Goal: Complete application form

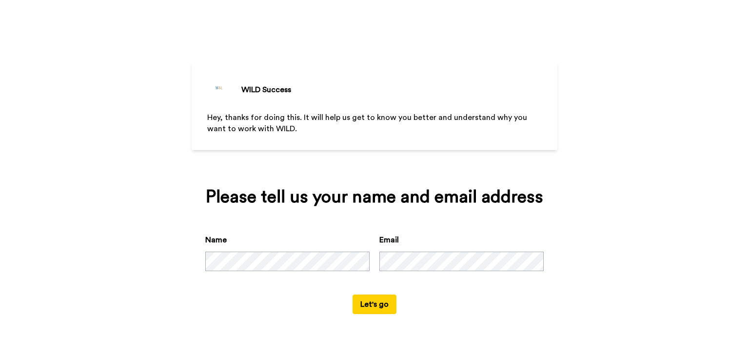
click at [361, 309] on button "Let's go" at bounding box center [374, 303] width 44 height 19
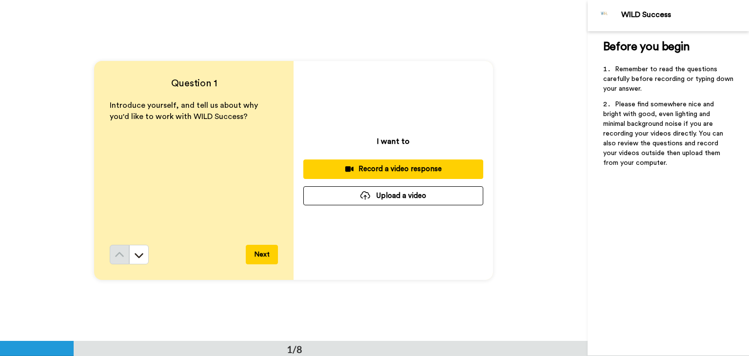
click at [413, 161] on button "Record a video response" at bounding box center [393, 168] width 180 height 19
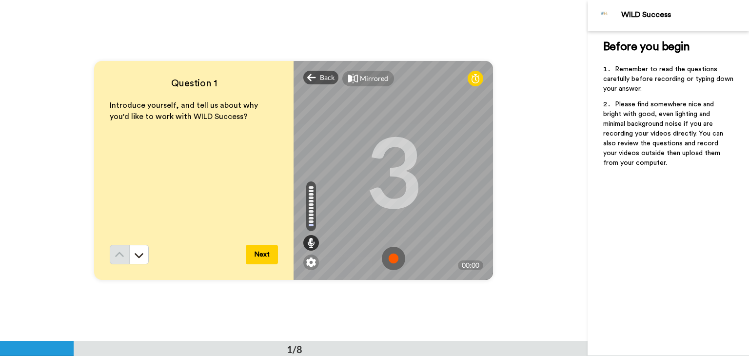
click at [394, 258] on img at bounding box center [393, 258] width 23 height 23
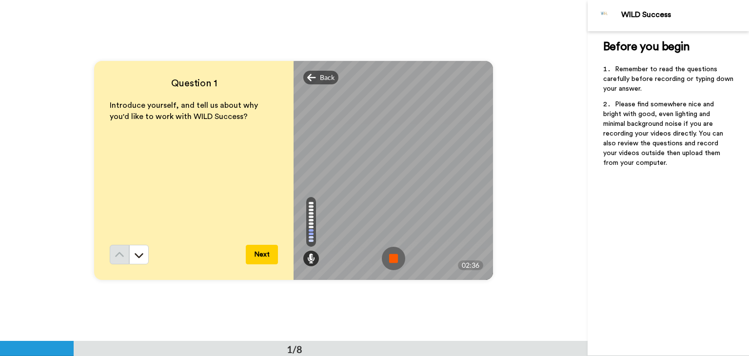
click at [386, 257] on img at bounding box center [393, 258] width 23 height 23
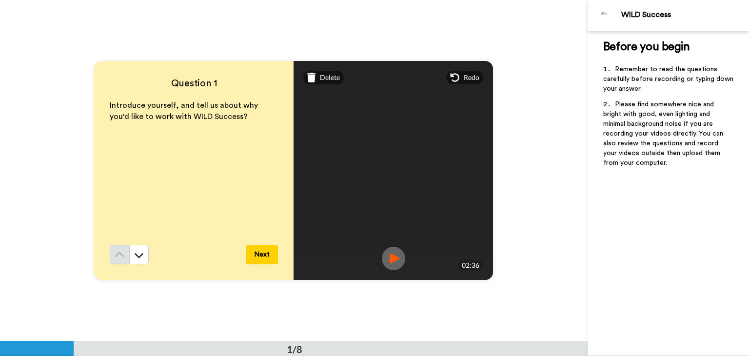
click at [394, 259] on img at bounding box center [393, 258] width 23 height 23
click at [323, 80] on span "Delete" at bounding box center [330, 78] width 20 height 10
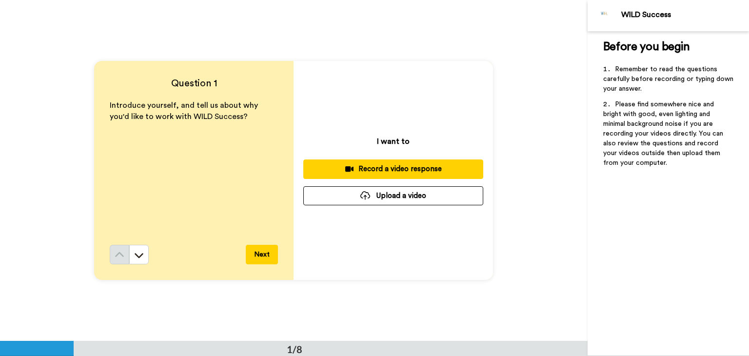
click at [402, 164] on div "Record a video response" at bounding box center [393, 169] width 164 height 10
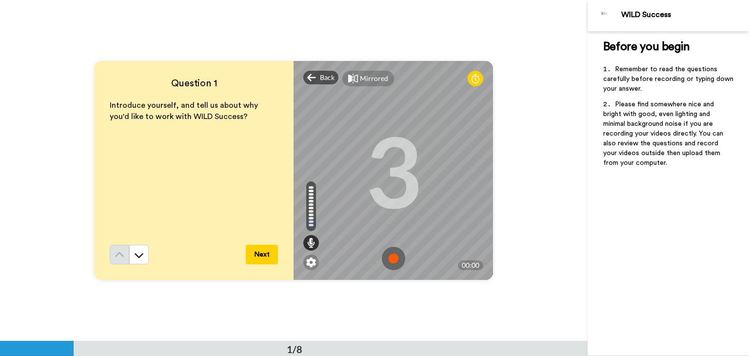
click at [392, 256] on img at bounding box center [393, 258] width 23 height 23
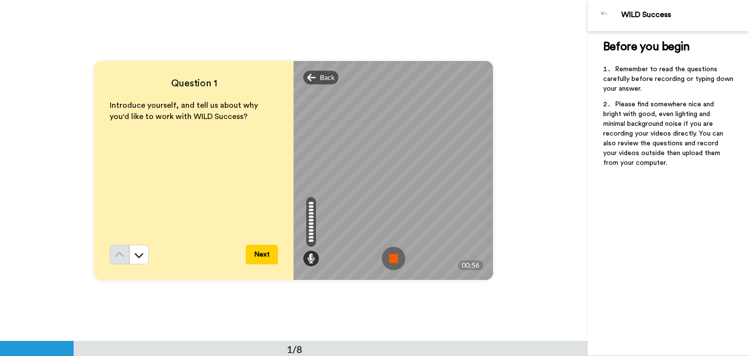
click at [392, 256] on img at bounding box center [393, 258] width 23 height 23
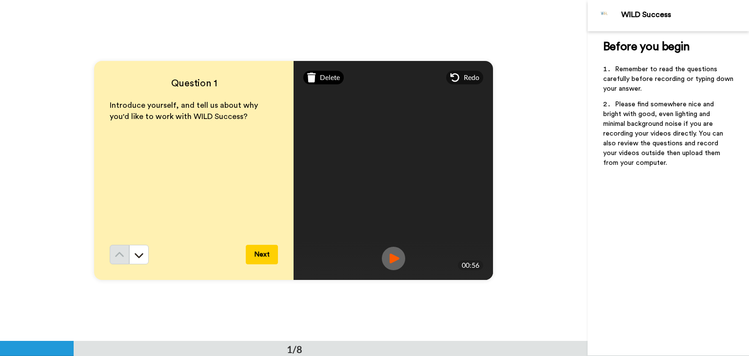
click at [312, 82] on icon at bounding box center [311, 78] width 9 height 10
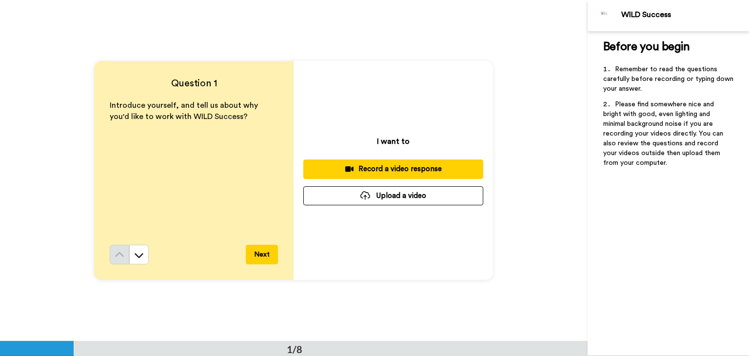
click at [415, 170] on div "Record a video response" at bounding box center [393, 169] width 164 height 10
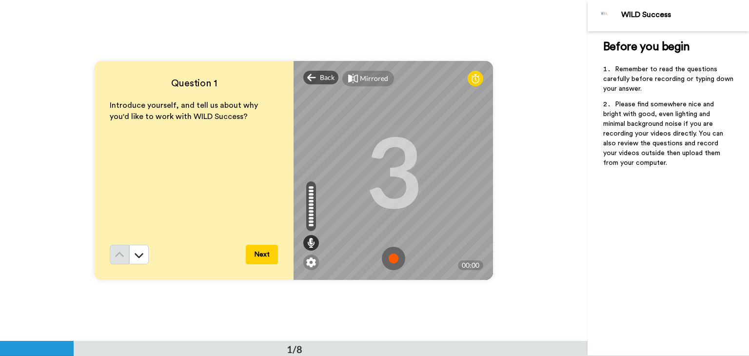
click at [392, 266] on img at bounding box center [393, 258] width 23 height 23
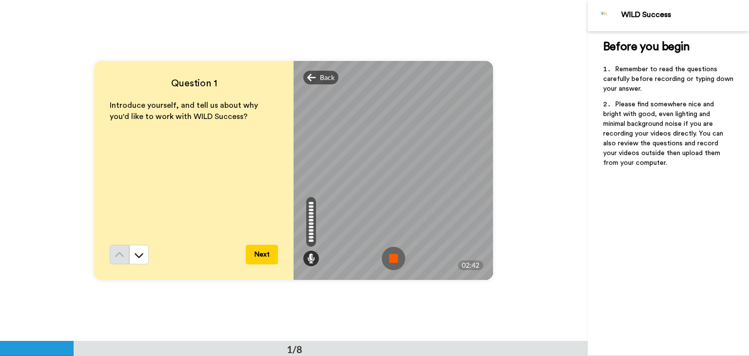
click at [392, 266] on img at bounding box center [393, 258] width 23 height 23
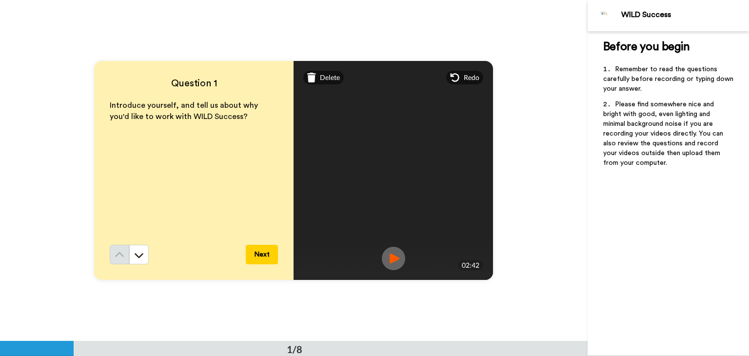
click at [392, 266] on img at bounding box center [393, 258] width 23 height 23
click at [322, 83] on div "Delete" at bounding box center [323, 78] width 40 height 14
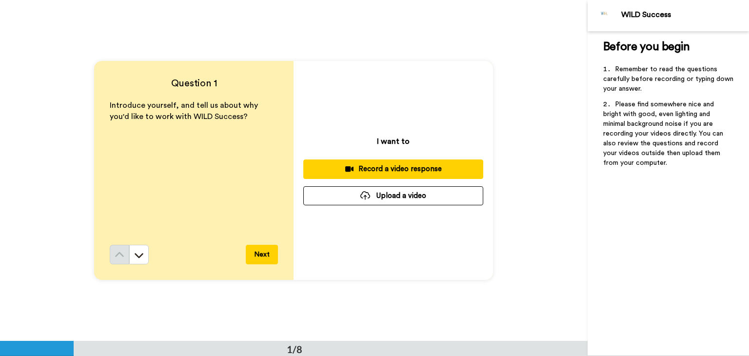
click at [414, 172] on div "Record a video response" at bounding box center [393, 169] width 164 height 10
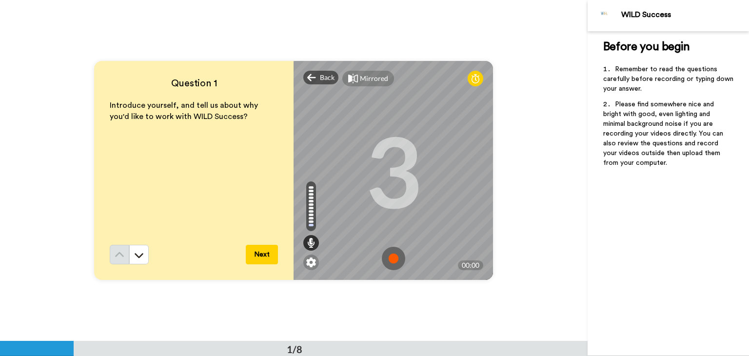
click at [391, 262] on img at bounding box center [393, 258] width 23 height 23
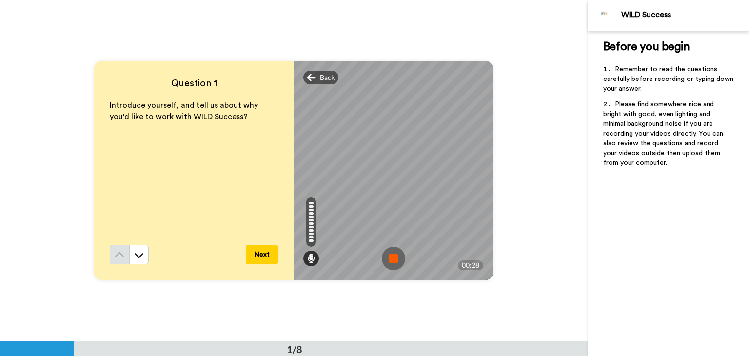
click at [386, 256] on img at bounding box center [393, 258] width 23 height 23
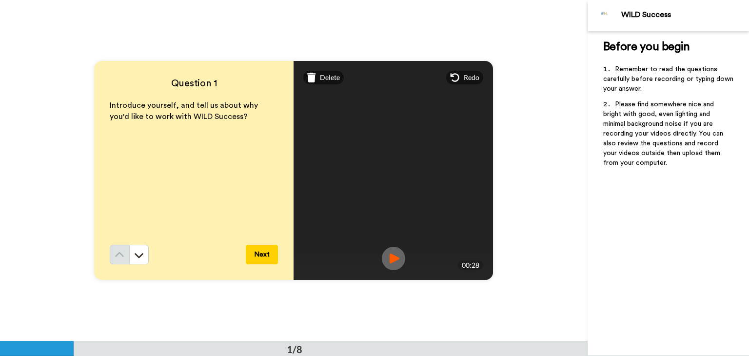
click at [331, 77] on span "Delete" at bounding box center [330, 78] width 20 height 10
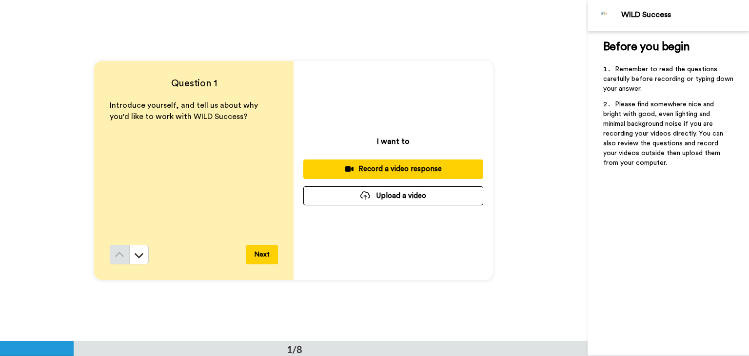
click at [417, 92] on div "I want to Record a video response Upload a video" at bounding box center [392, 170] width 199 height 219
click at [385, 155] on div "I want to Record a video response Upload a video" at bounding box center [392, 170] width 199 height 219
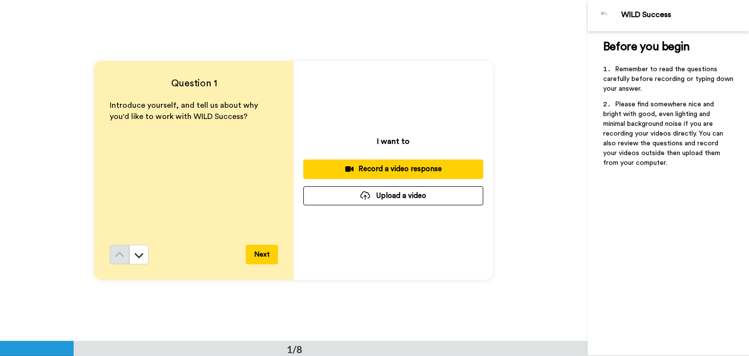
click at [422, 117] on div "I want to Record a video response Upload a video" at bounding box center [392, 170] width 199 height 219
click at [435, 168] on div "Record a video response" at bounding box center [393, 169] width 164 height 10
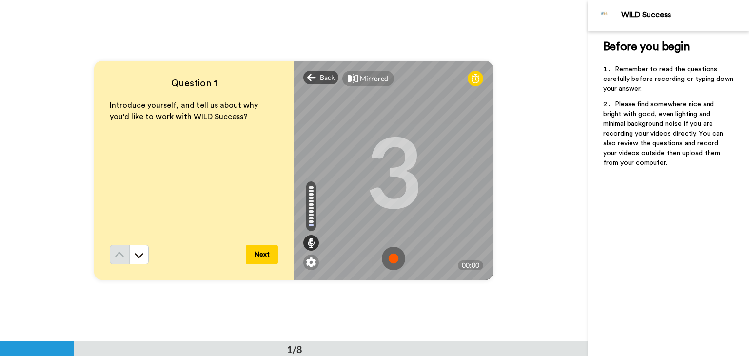
click at [392, 260] on img at bounding box center [393, 258] width 23 height 23
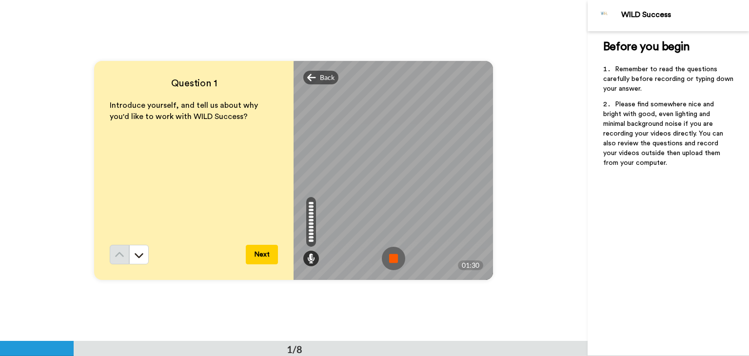
click at [392, 260] on img at bounding box center [393, 258] width 23 height 23
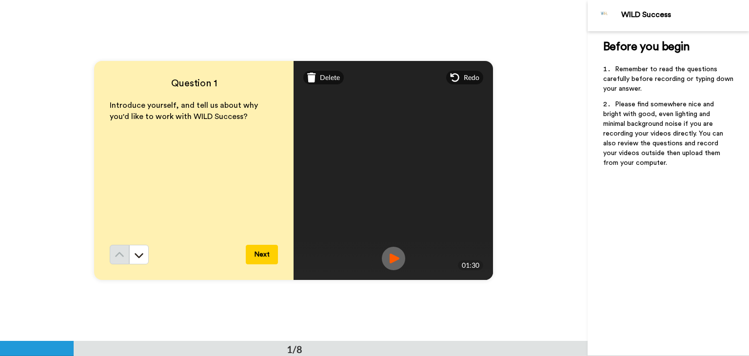
click at [392, 260] on img at bounding box center [393, 258] width 23 height 23
click at [259, 251] on button "Next" at bounding box center [262, 254] width 32 height 19
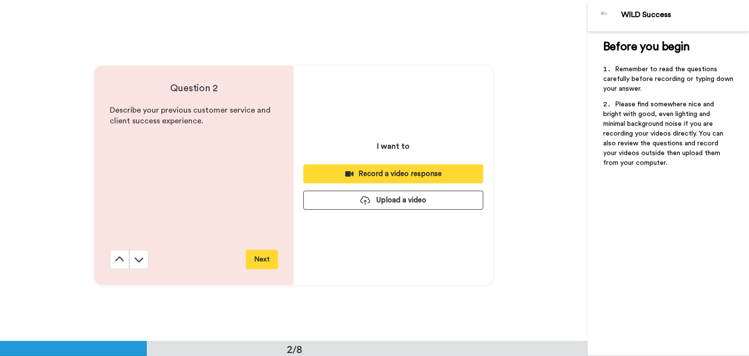
scroll to position [341, 0]
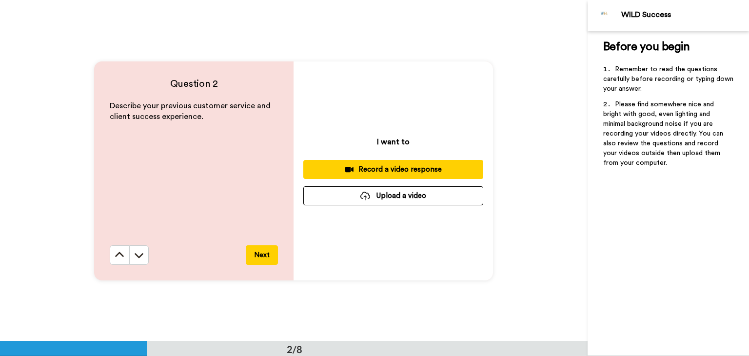
click at [396, 167] on div "Record a video response" at bounding box center [393, 169] width 164 height 10
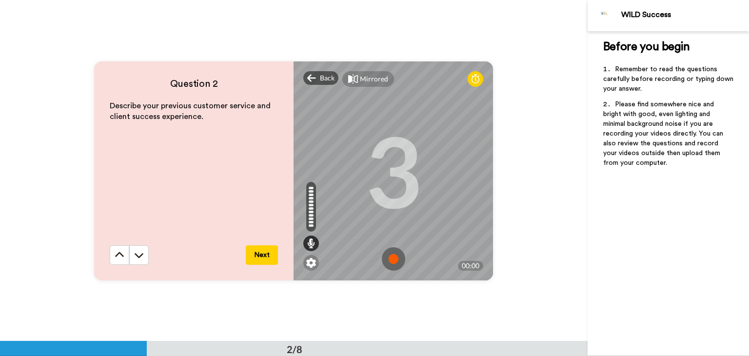
click at [390, 260] on img at bounding box center [393, 258] width 23 height 23
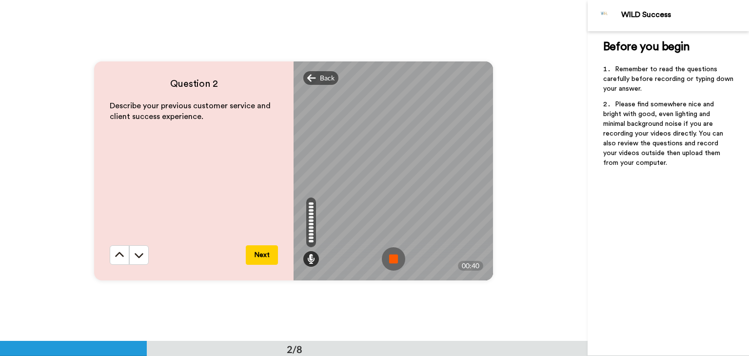
click at [390, 255] on img at bounding box center [393, 258] width 23 height 23
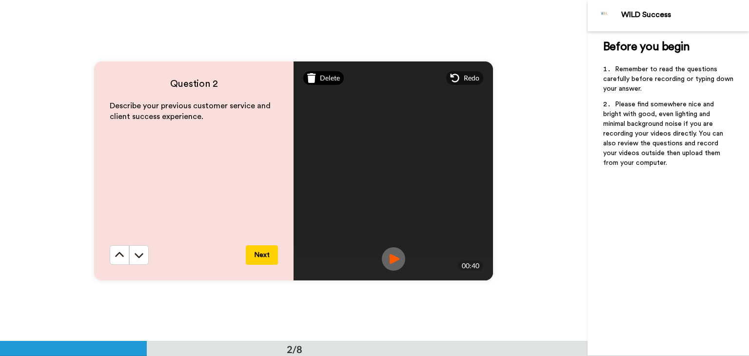
click at [330, 78] on span "Delete" at bounding box center [330, 78] width 20 height 10
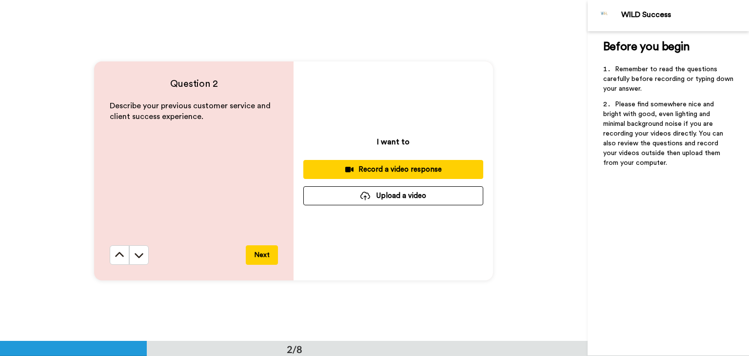
click at [396, 174] on div "Record a video response" at bounding box center [393, 169] width 164 height 10
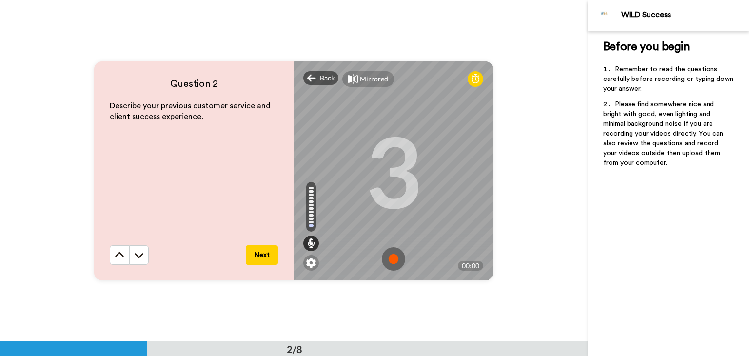
click at [392, 252] on img at bounding box center [393, 258] width 23 height 23
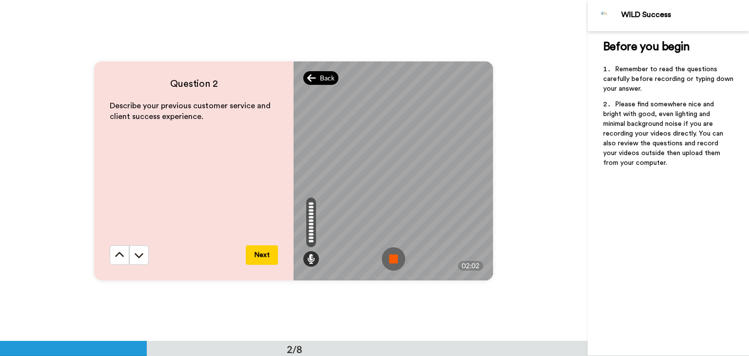
click at [326, 80] on span "Back" at bounding box center [327, 78] width 15 height 10
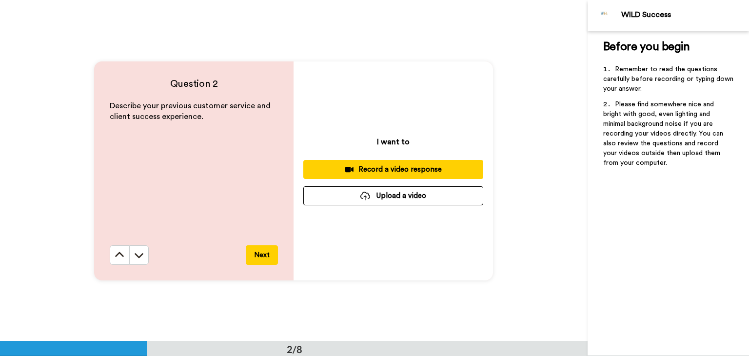
click at [406, 166] on div "Record a video response" at bounding box center [393, 169] width 164 height 10
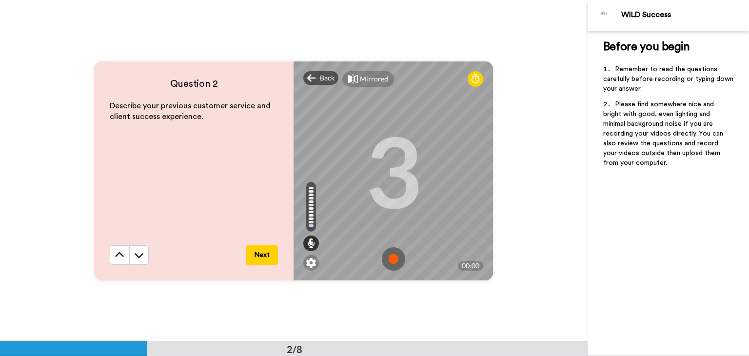
click at [393, 260] on img at bounding box center [393, 258] width 23 height 23
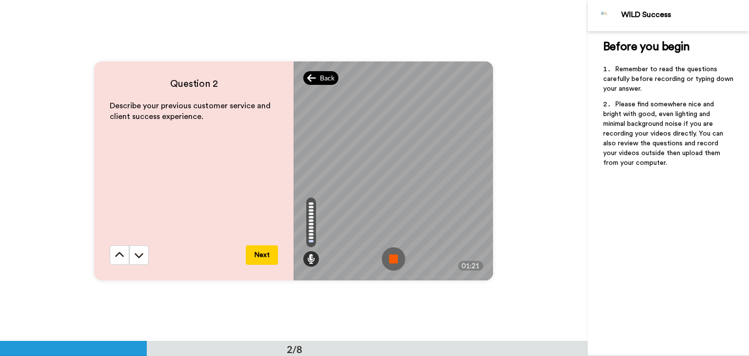
click at [322, 76] on span "Back" at bounding box center [327, 78] width 15 height 10
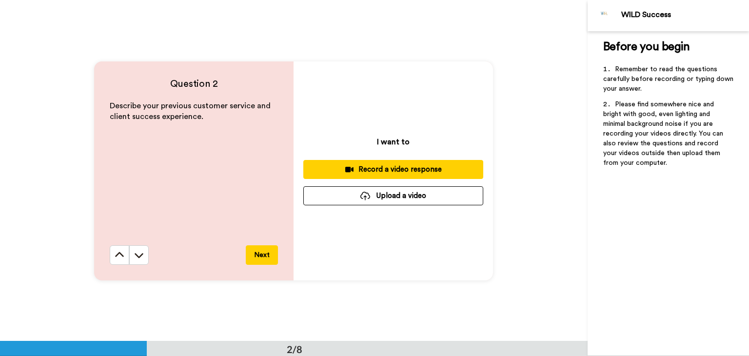
click at [397, 171] on div "Record a video response" at bounding box center [393, 169] width 164 height 10
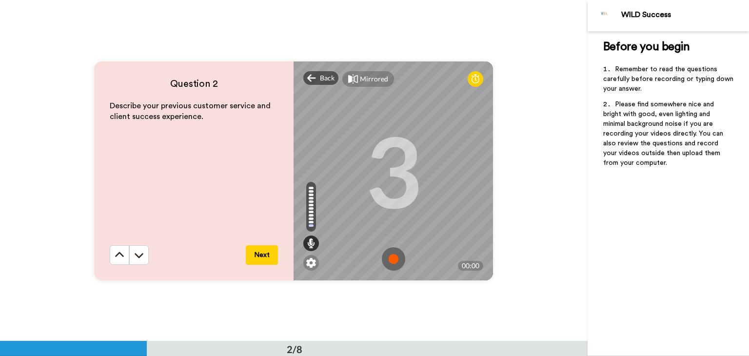
click at [392, 249] on img at bounding box center [393, 258] width 23 height 23
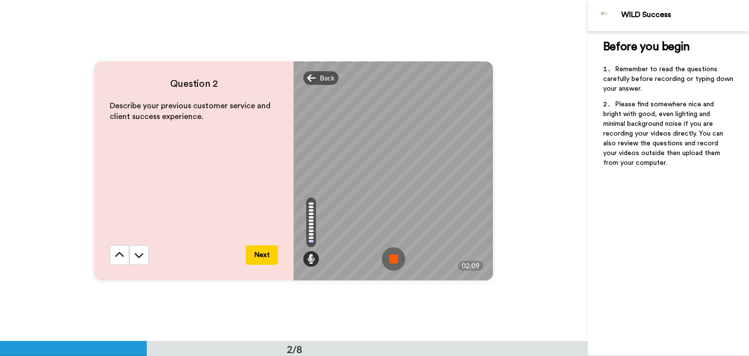
click at [392, 260] on img at bounding box center [393, 258] width 23 height 23
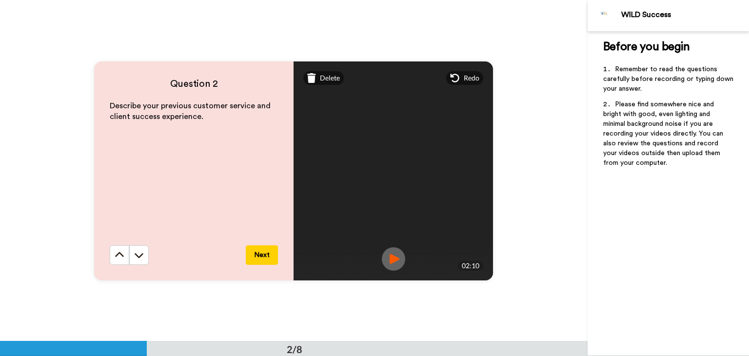
click at [261, 248] on button "Next" at bounding box center [262, 254] width 32 height 19
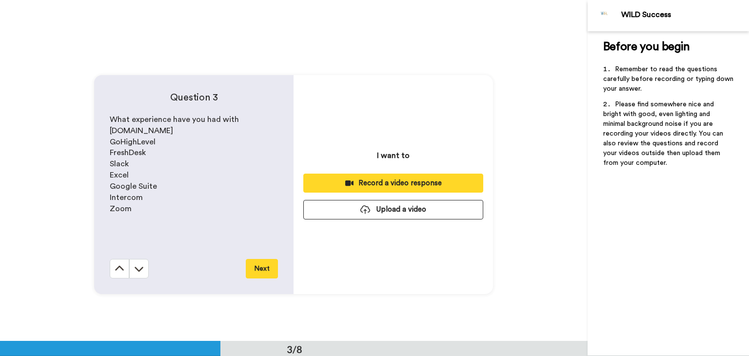
scroll to position [682, 0]
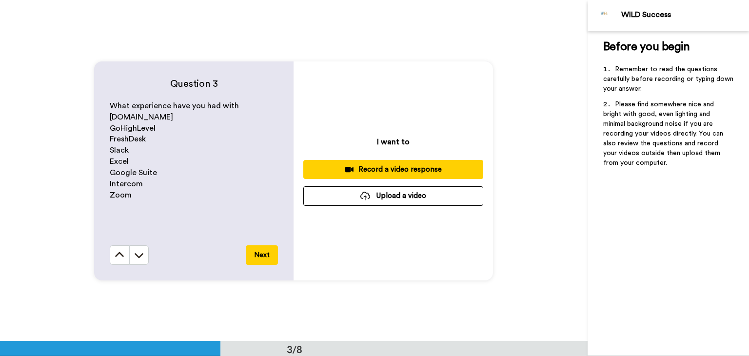
click at [387, 181] on div "I want to Record a video response Upload a video" at bounding box center [392, 170] width 199 height 219
click at [393, 174] on div "Record a video response" at bounding box center [393, 169] width 164 height 10
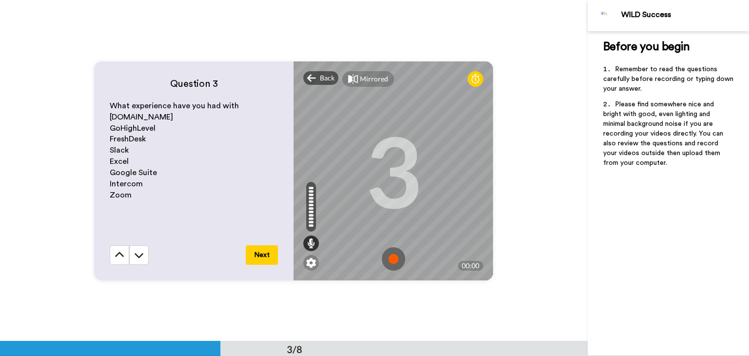
click at [396, 250] on img at bounding box center [393, 258] width 23 height 23
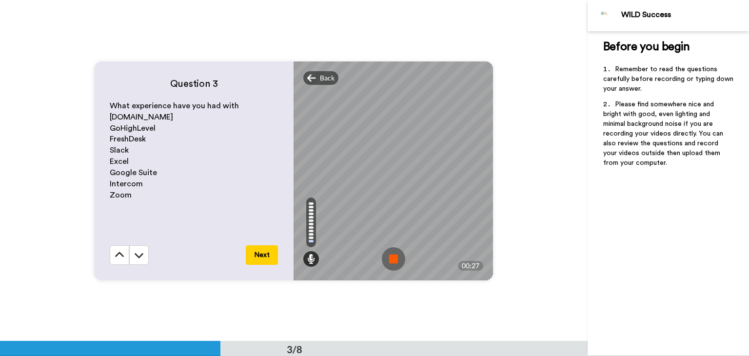
click at [396, 250] on img at bounding box center [393, 258] width 23 height 23
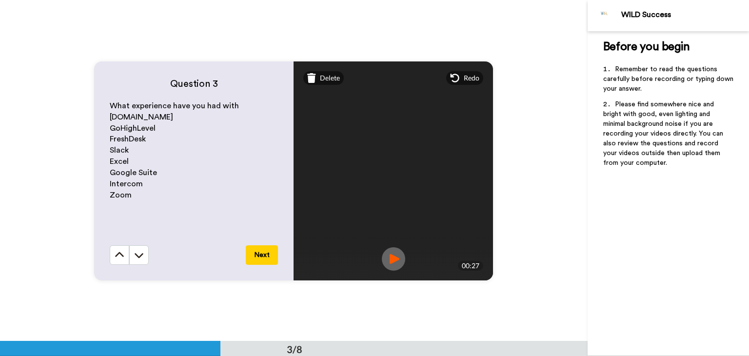
click at [262, 253] on button "Next" at bounding box center [262, 254] width 32 height 19
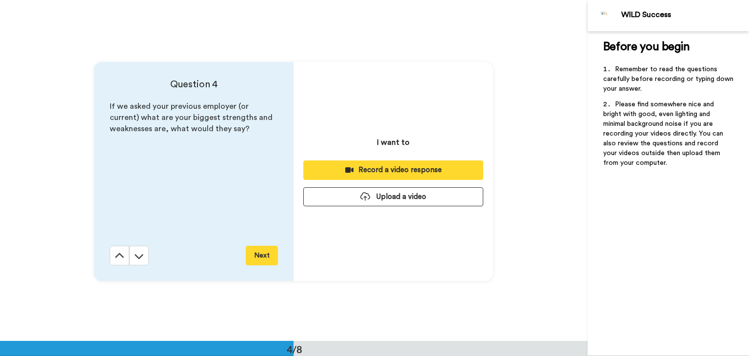
scroll to position [1022, 0]
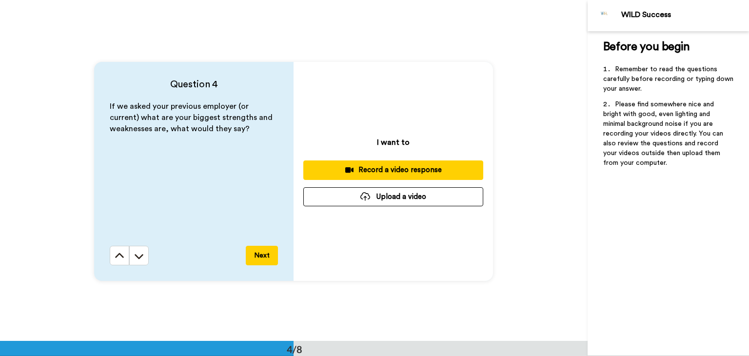
click at [404, 168] on div "Record a video response" at bounding box center [393, 170] width 164 height 10
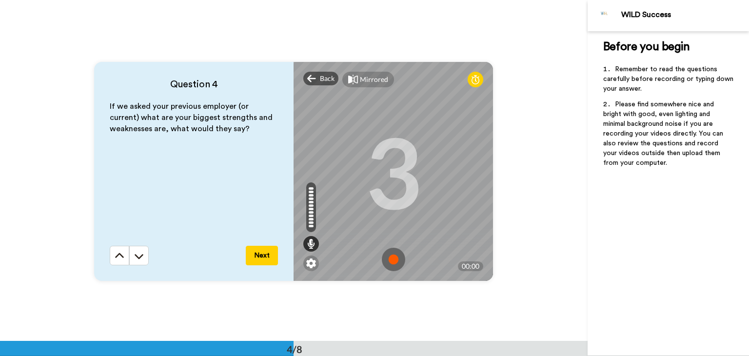
click at [391, 261] on img at bounding box center [393, 259] width 23 height 23
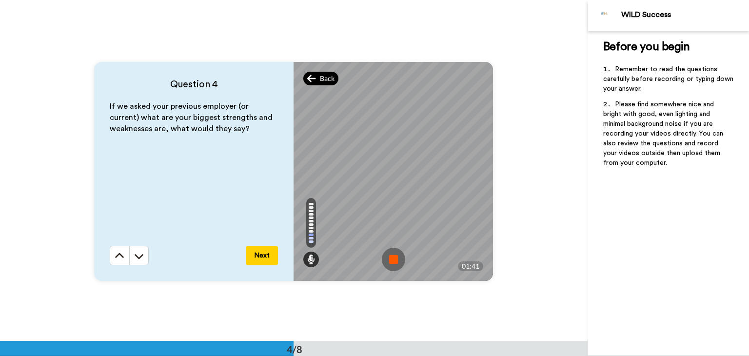
click at [320, 80] on span "Back" at bounding box center [327, 79] width 15 height 10
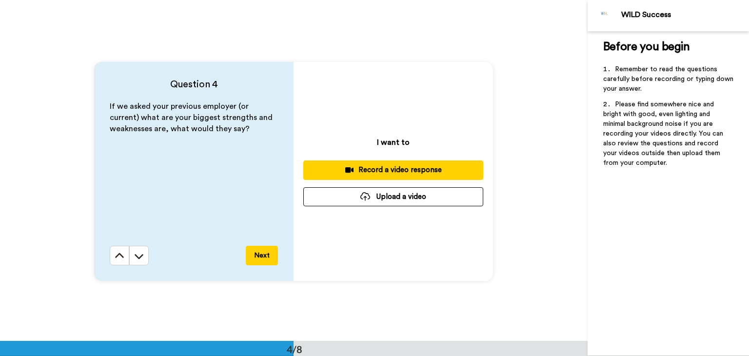
click at [387, 163] on button "Record a video response" at bounding box center [393, 169] width 180 height 19
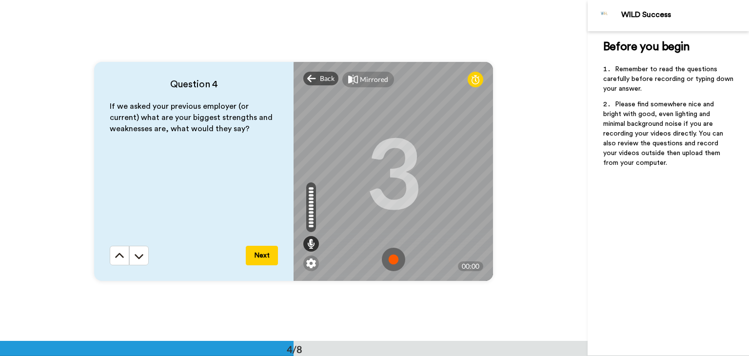
click at [392, 254] on img at bounding box center [393, 259] width 23 height 23
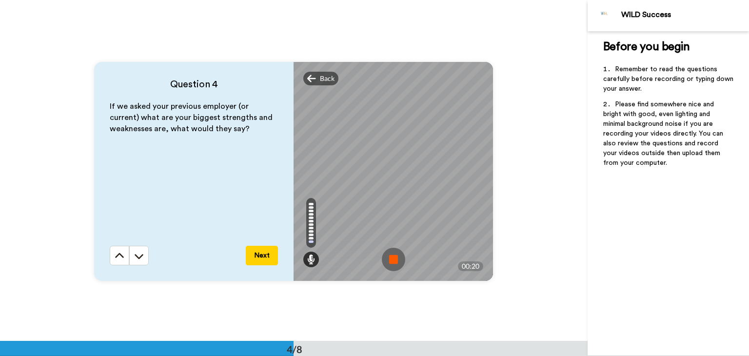
click at [392, 254] on img at bounding box center [393, 259] width 23 height 23
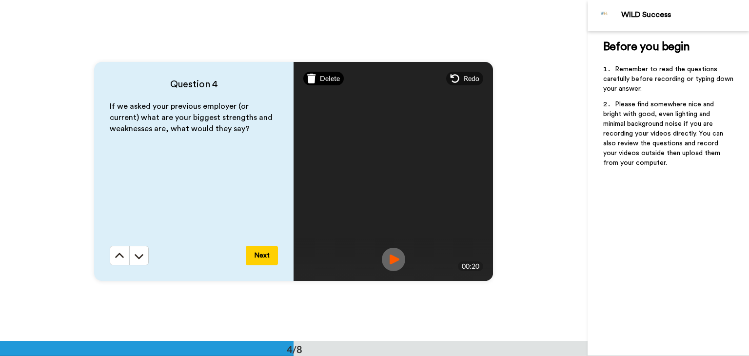
click at [320, 76] on span "Delete" at bounding box center [330, 79] width 20 height 10
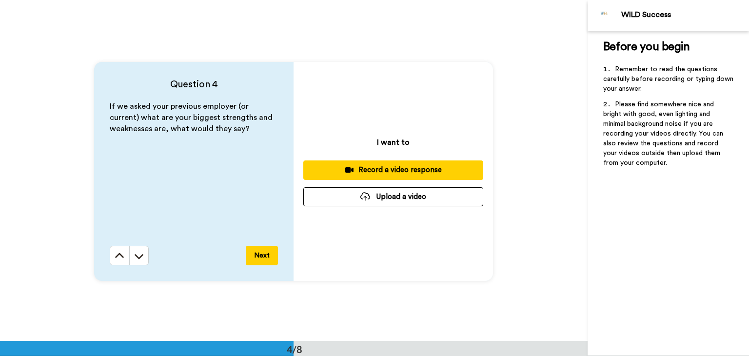
click at [409, 167] on div "Record a video response" at bounding box center [393, 170] width 164 height 10
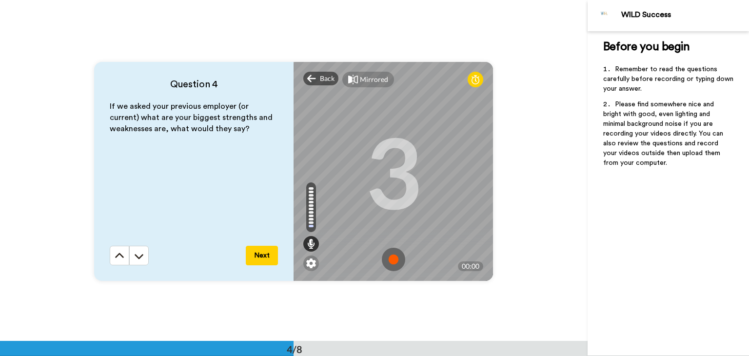
click at [392, 255] on img at bounding box center [393, 259] width 23 height 23
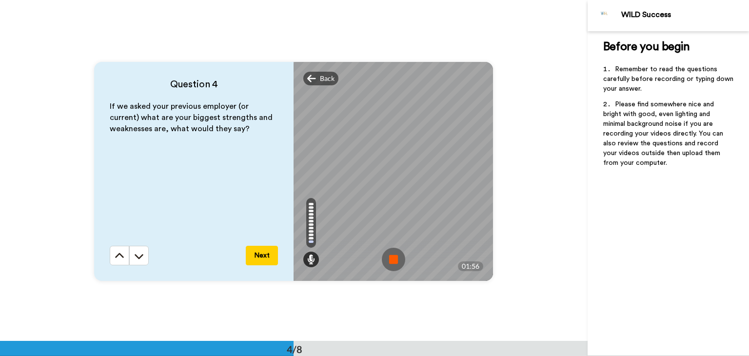
click at [393, 260] on img at bounding box center [393, 259] width 23 height 23
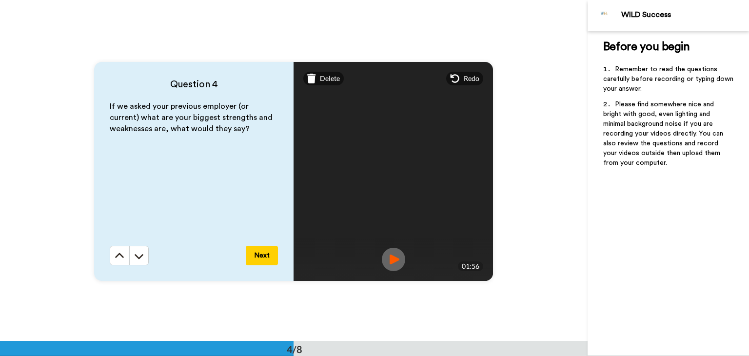
click at [265, 251] on button "Next" at bounding box center [262, 255] width 32 height 19
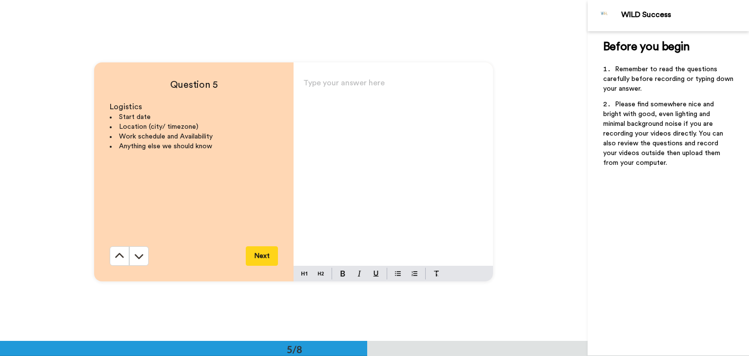
scroll to position [1363, 0]
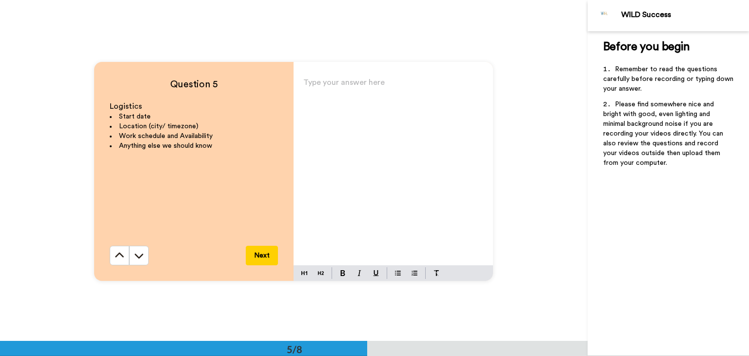
click at [338, 84] on p "Type your answer here ﻿" at bounding box center [393, 86] width 180 height 14
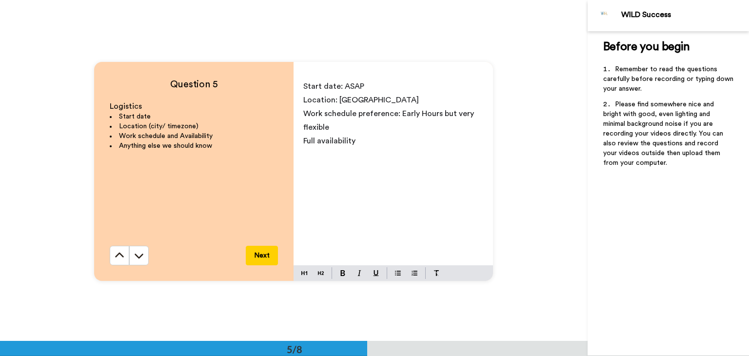
click at [268, 252] on button "Next" at bounding box center [262, 255] width 32 height 19
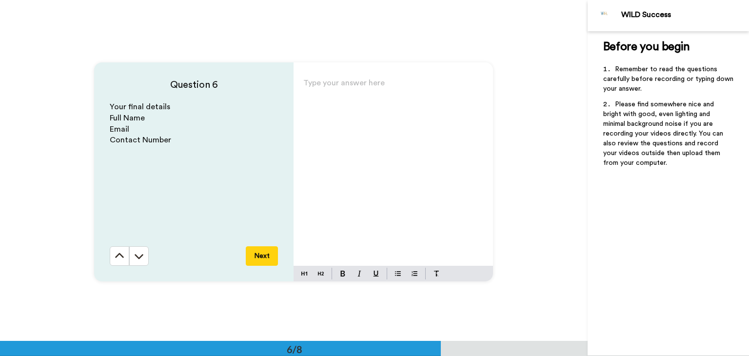
scroll to position [1704, 0]
click at [330, 98] on div "Type your answer here ﻿" at bounding box center [392, 171] width 199 height 190
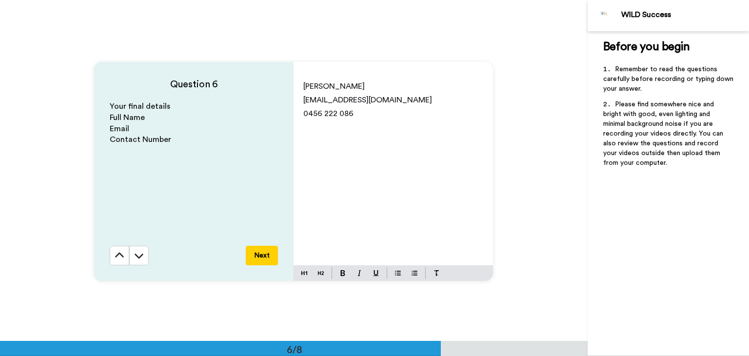
click at [262, 256] on button "Next" at bounding box center [262, 255] width 32 height 19
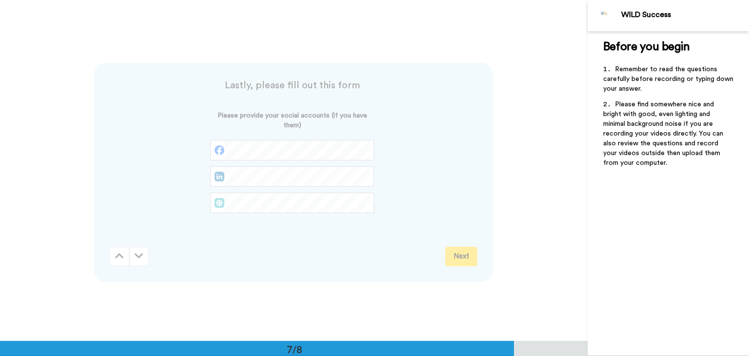
scroll to position [2045, 0]
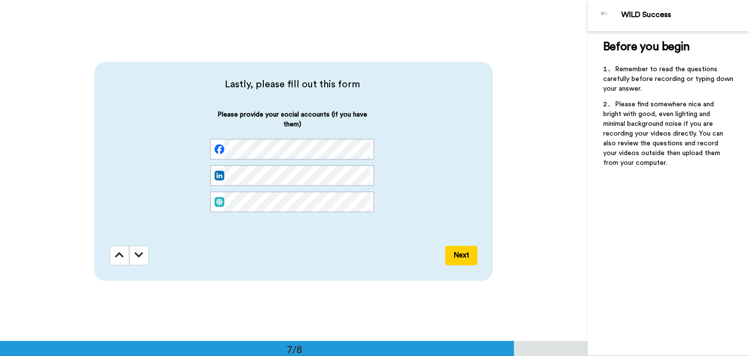
click at [463, 247] on button "Next" at bounding box center [461, 255] width 32 height 19
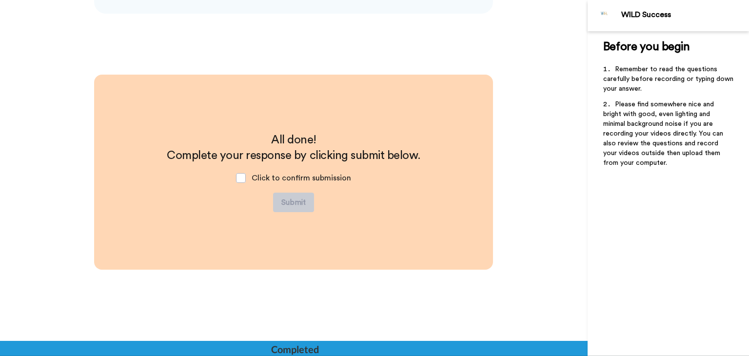
scroll to position [2313, 0]
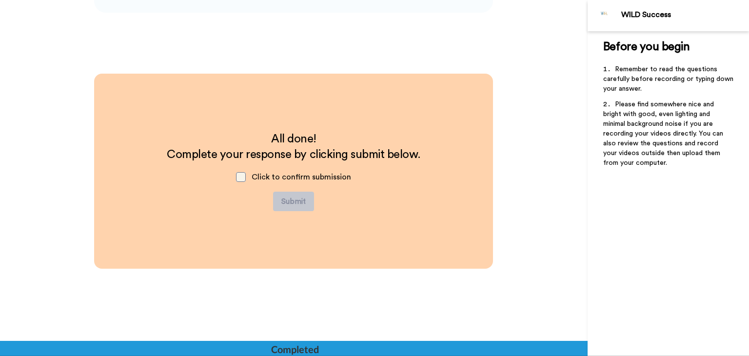
click at [243, 177] on span at bounding box center [241, 177] width 10 height 10
click at [287, 196] on button "Submit" at bounding box center [293, 201] width 41 height 19
